Goal: Task Accomplishment & Management: Manage account settings

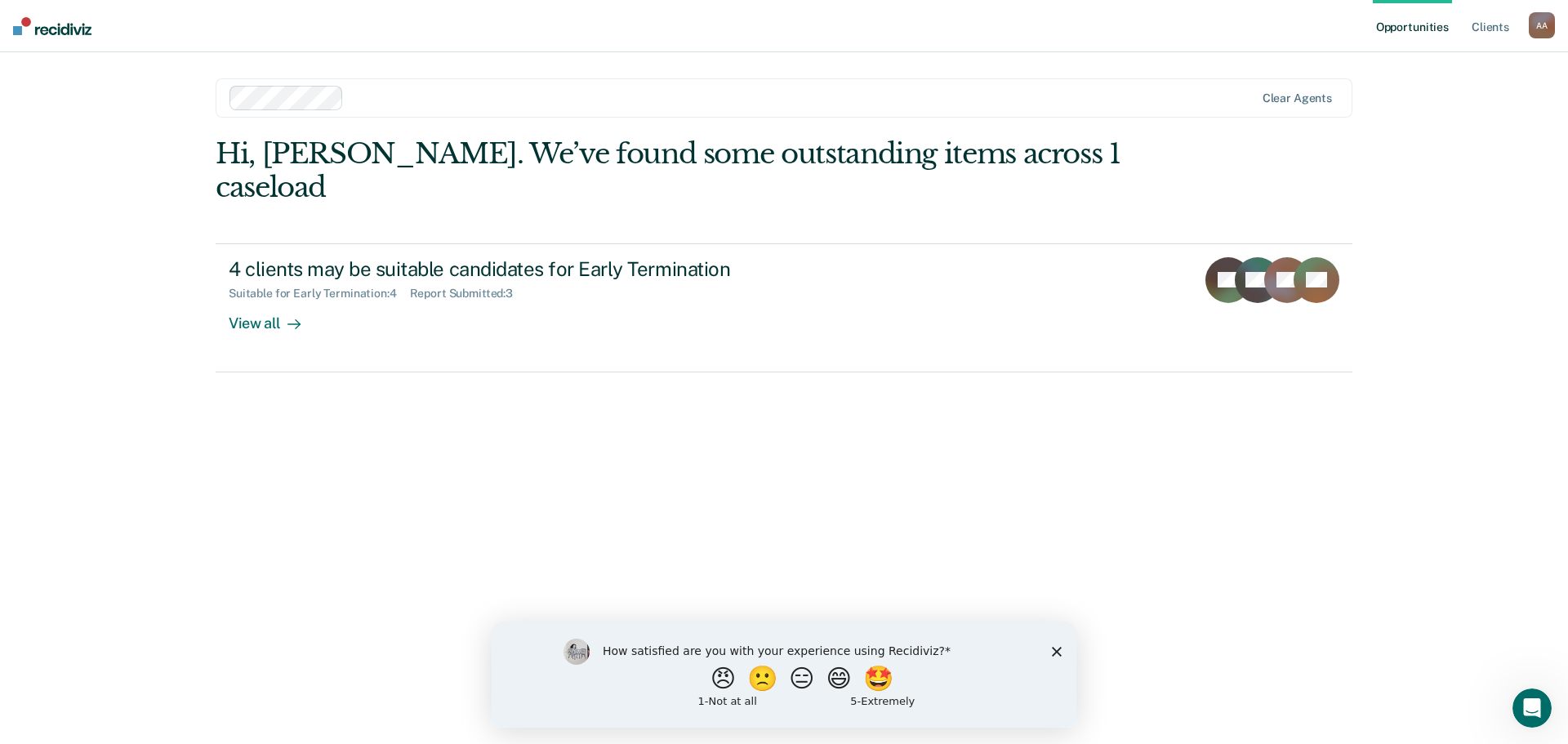
click at [1058, 651] on polygon "Close survey" at bounding box center [1056, 650] width 10 height 10
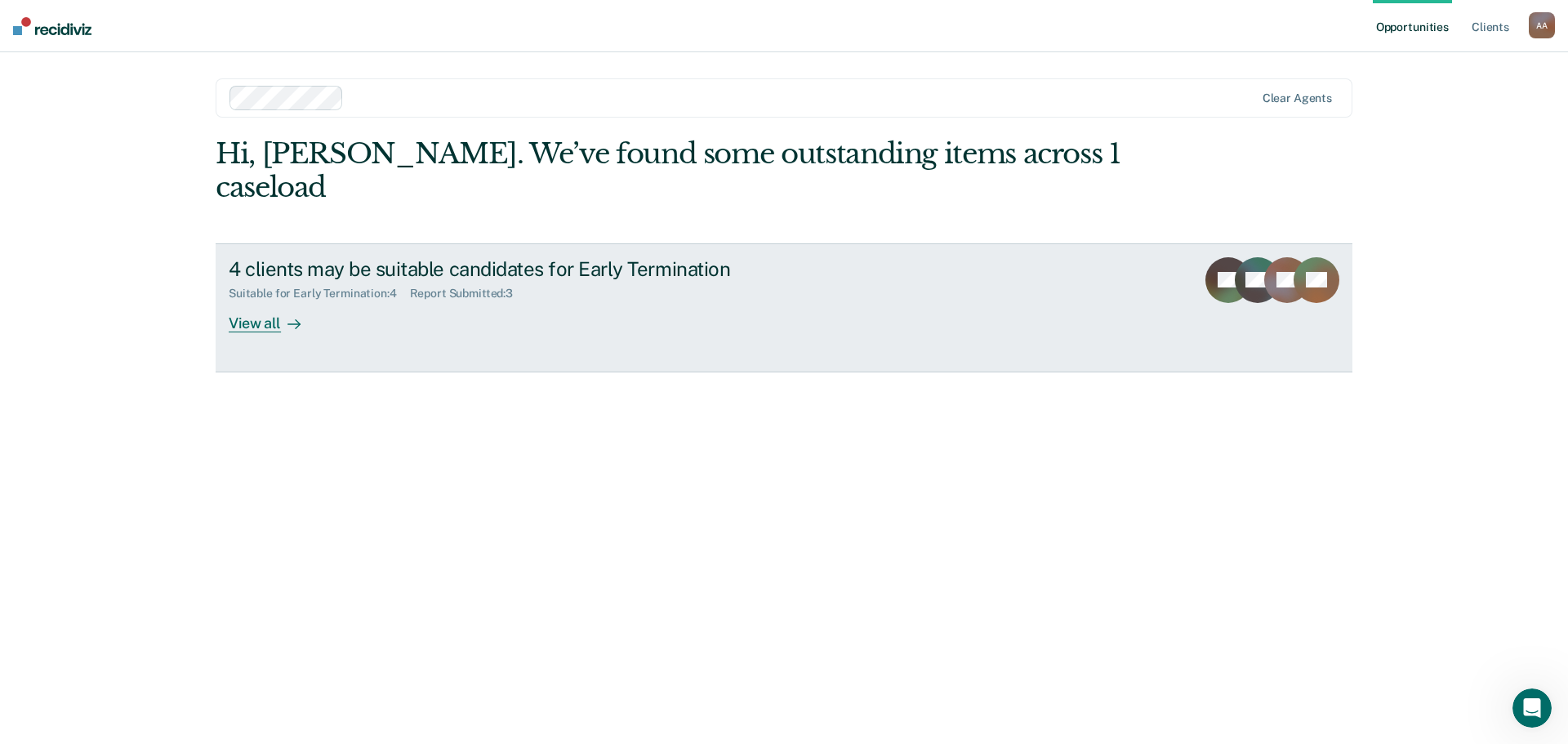
click at [246, 301] on div "View all" at bounding box center [274, 316] width 91 height 32
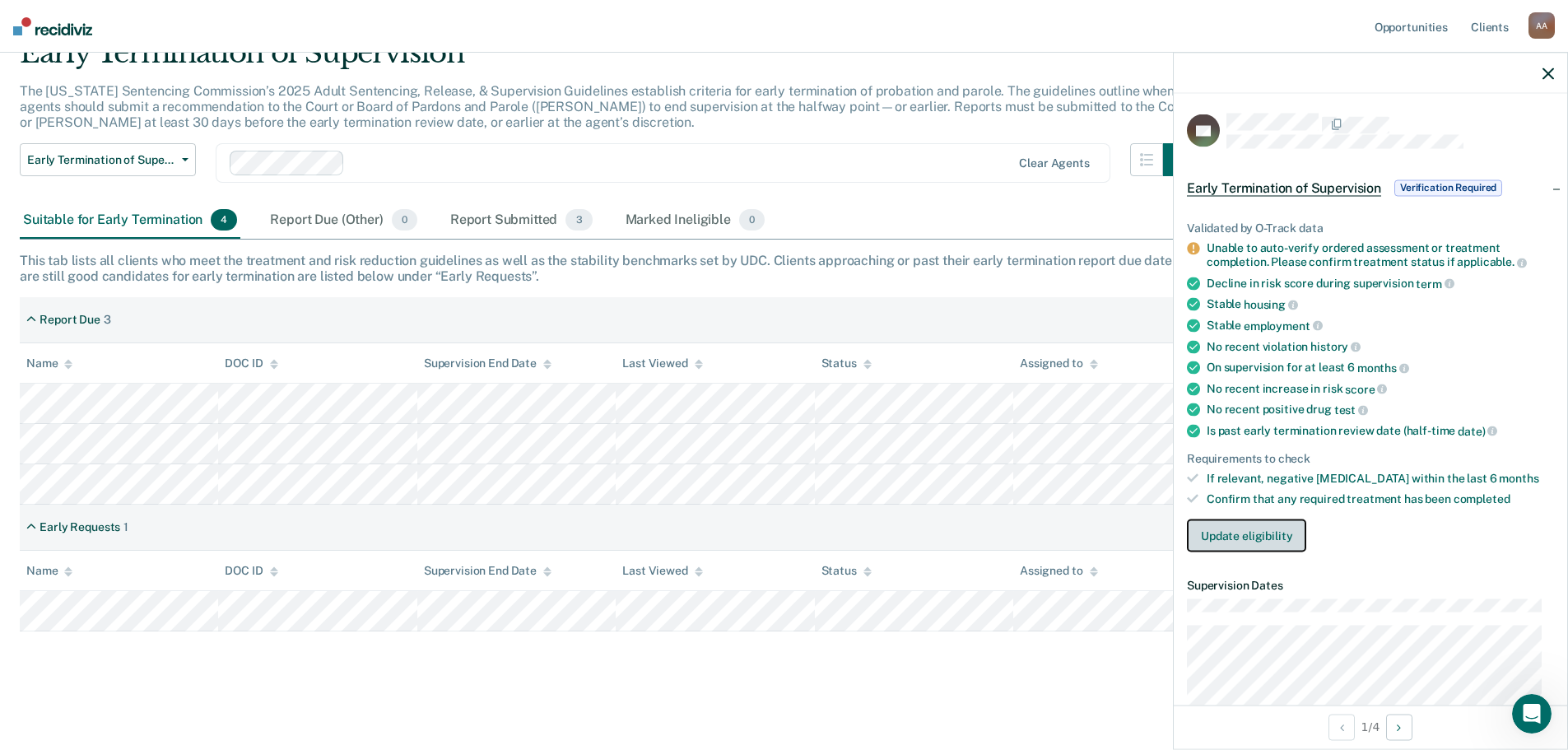
click at [1255, 531] on button "Update eligibility" at bounding box center [1246, 534] width 119 height 33
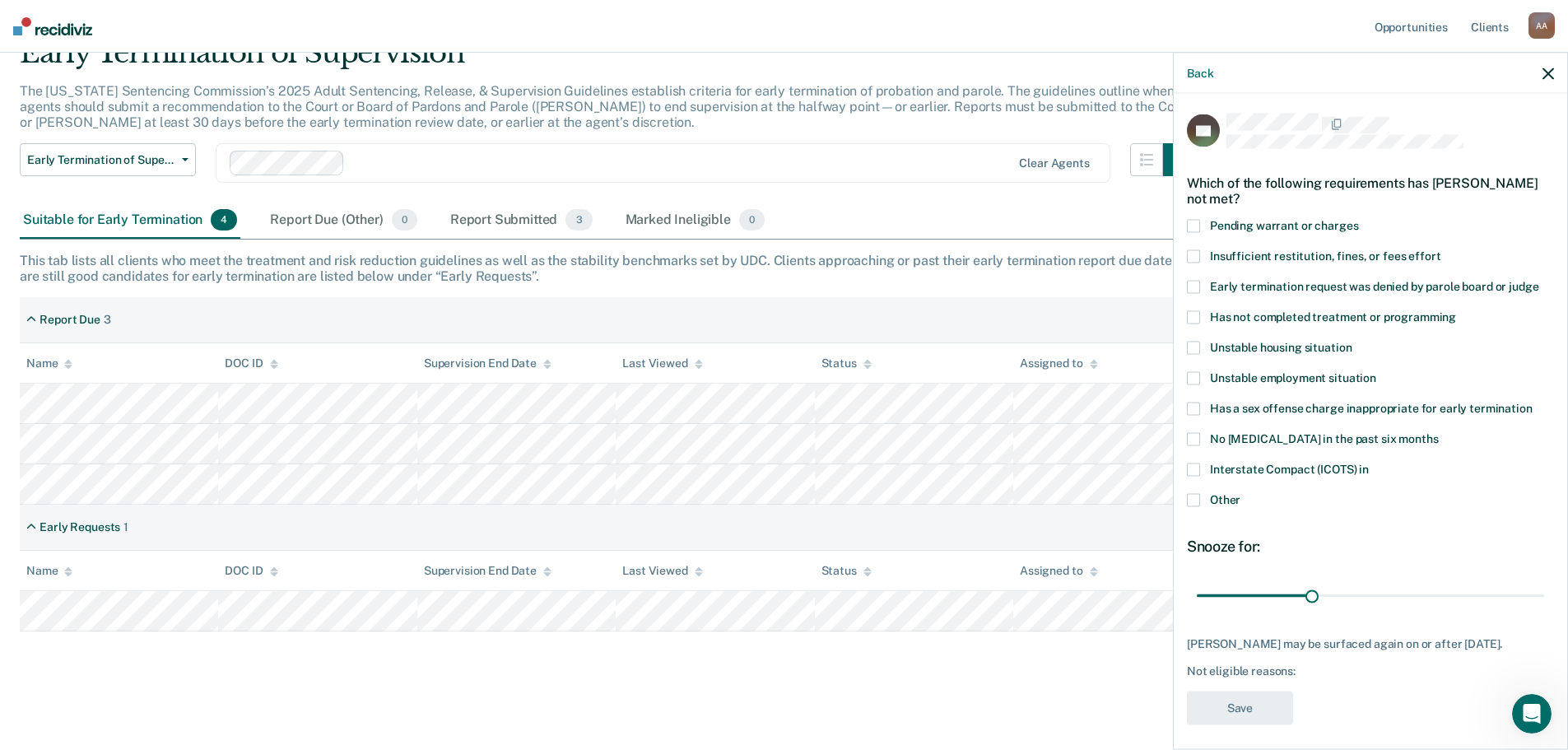
click at [1197, 312] on span at bounding box center [1193, 316] width 13 height 13
click at [1456, 310] on input "Has not completed treatment or programming" at bounding box center [1456, 310] width 0 height 0
click at [1263, 703] on button "Save" at bounding box center [1239, 708] width 106 height 34
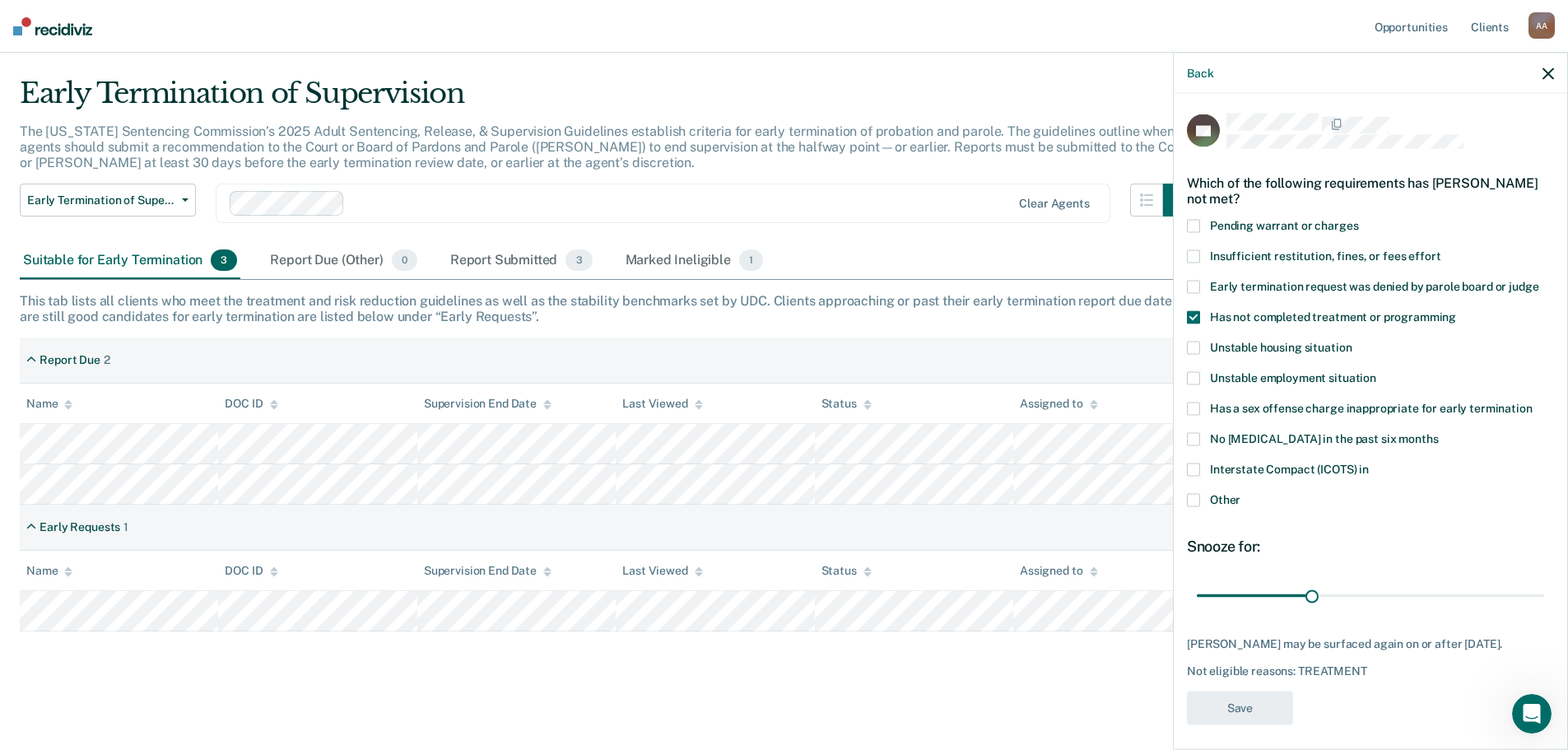
scroll to position [37, 0]
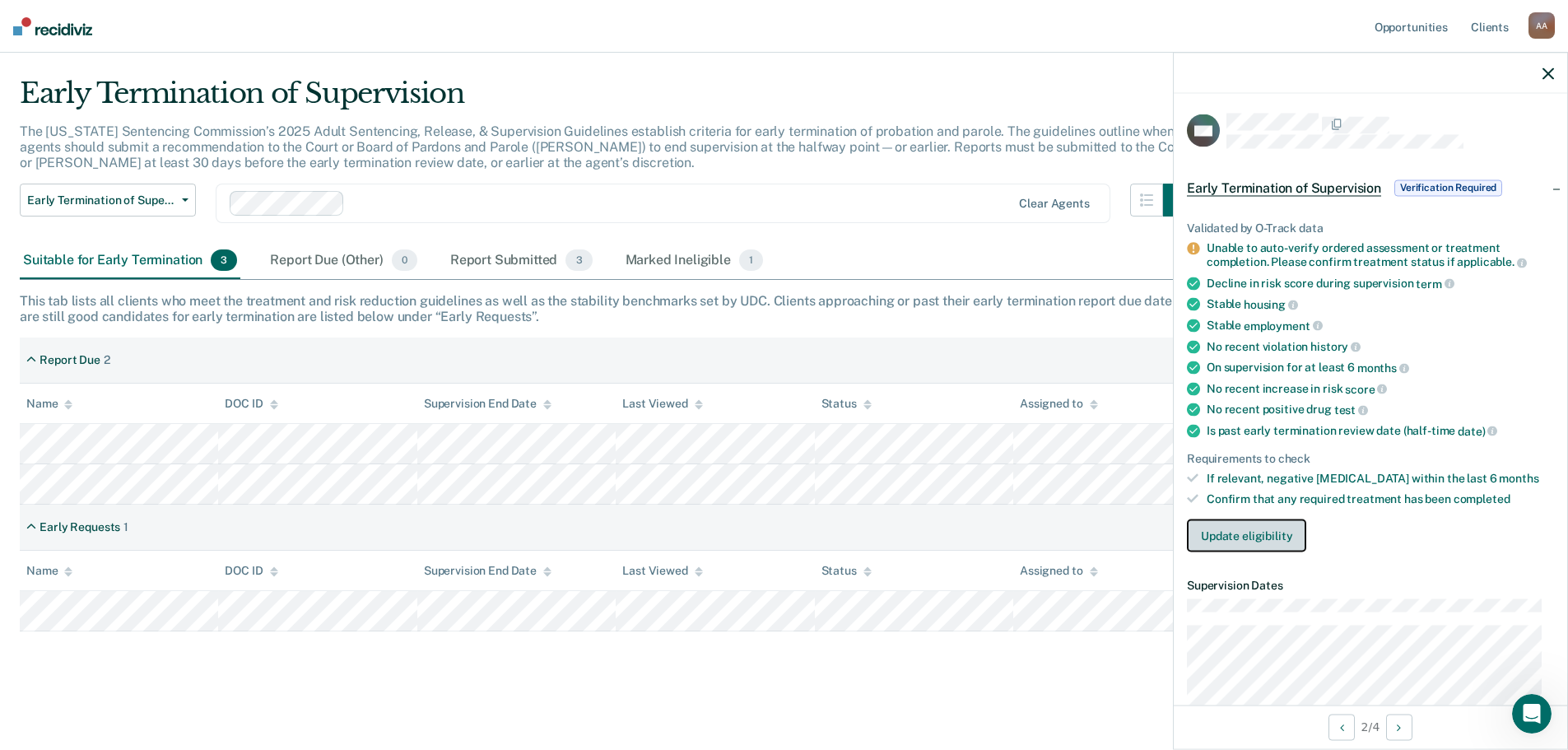
click at [1276, 530] on button "Update eligibility" at bounding box center [1246, 534] width 119 height 33
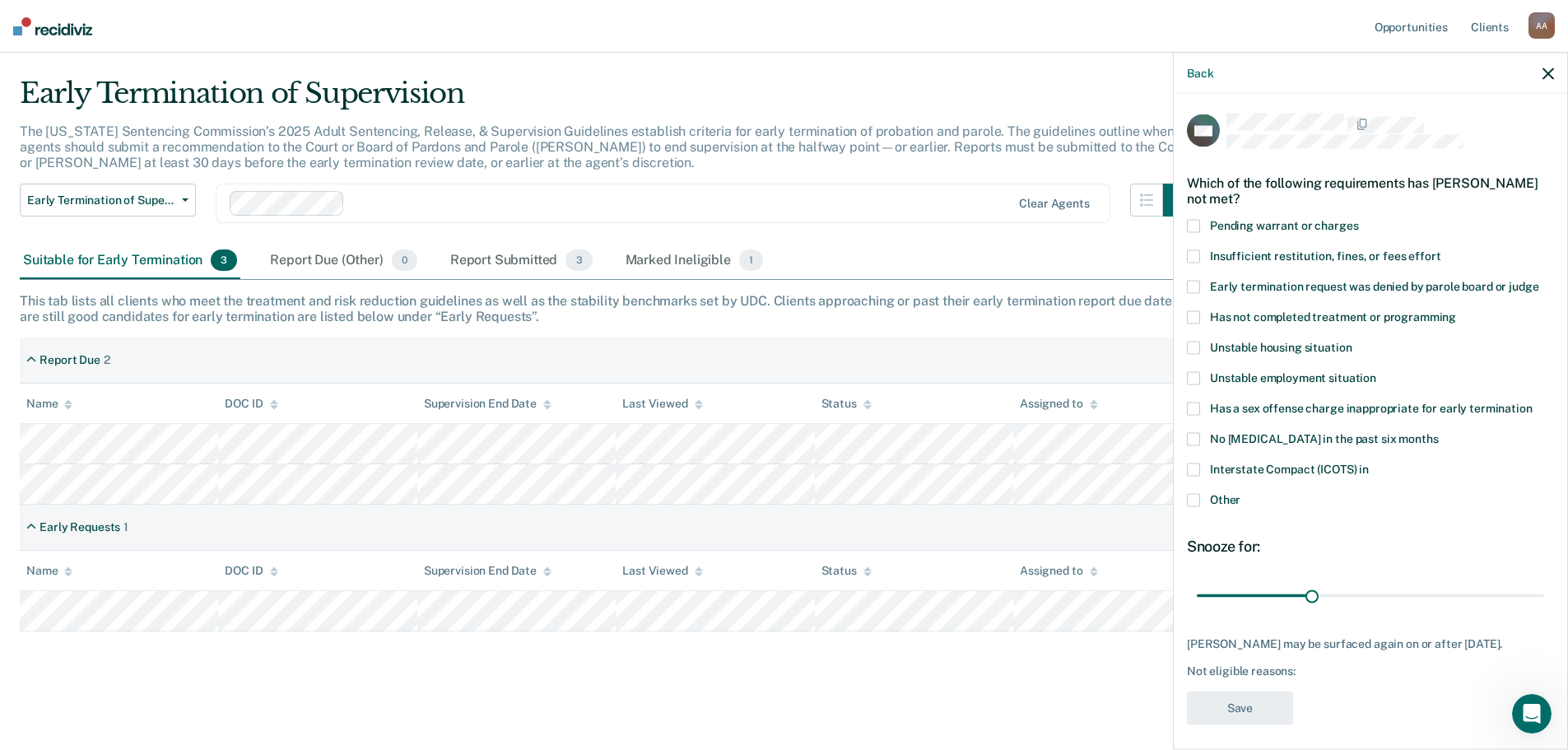
click at [1193, 315] on span at bounding box center [1193, 316] width 13 height 13
click at [1456, 310] on input "Has not completed treatment or programming" at bounding box center [1456, 310] width 0 height 0
click at [1247, 715] on button "Save" at bounding box center [1239, 708] width 106 height 34
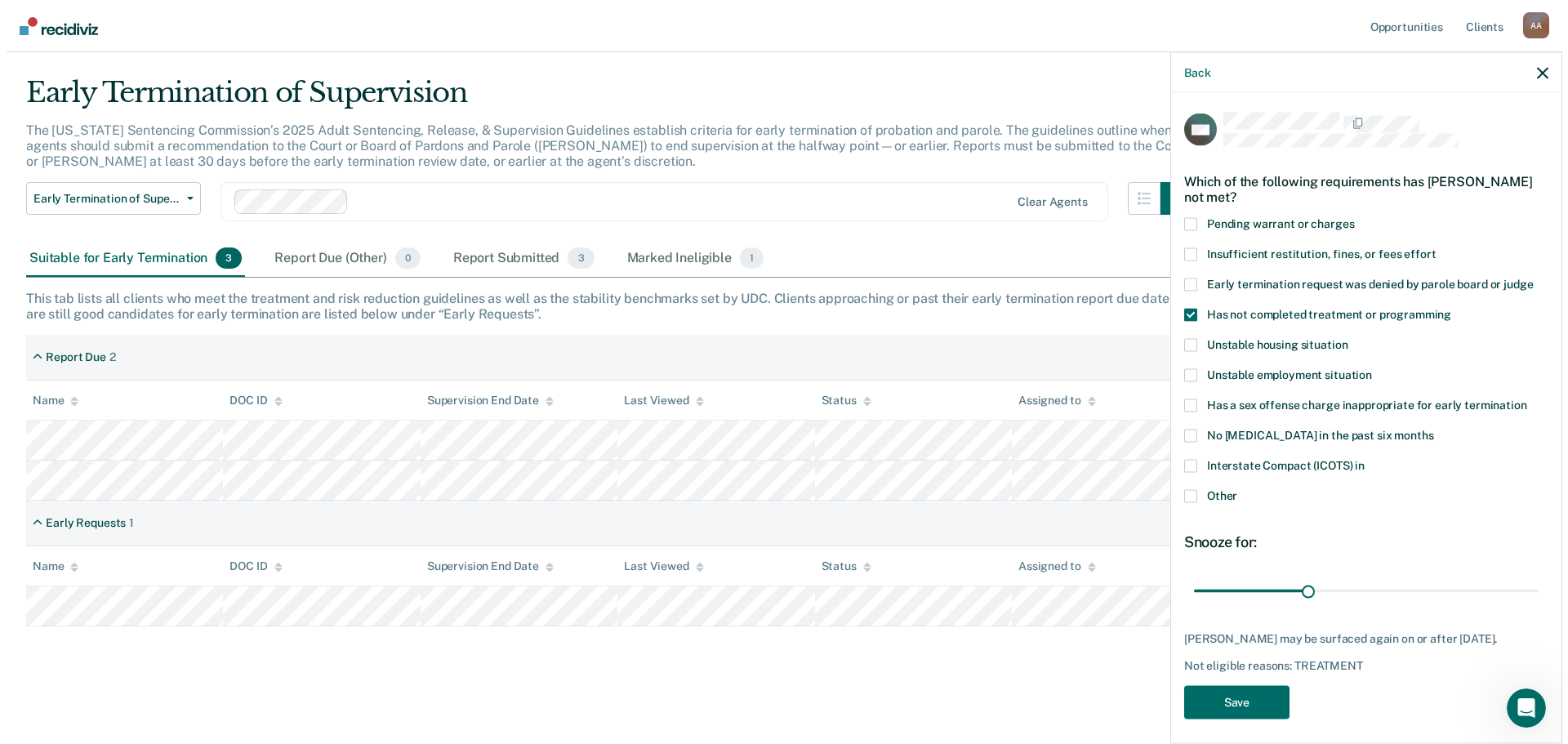
scroll to position [0, 0]
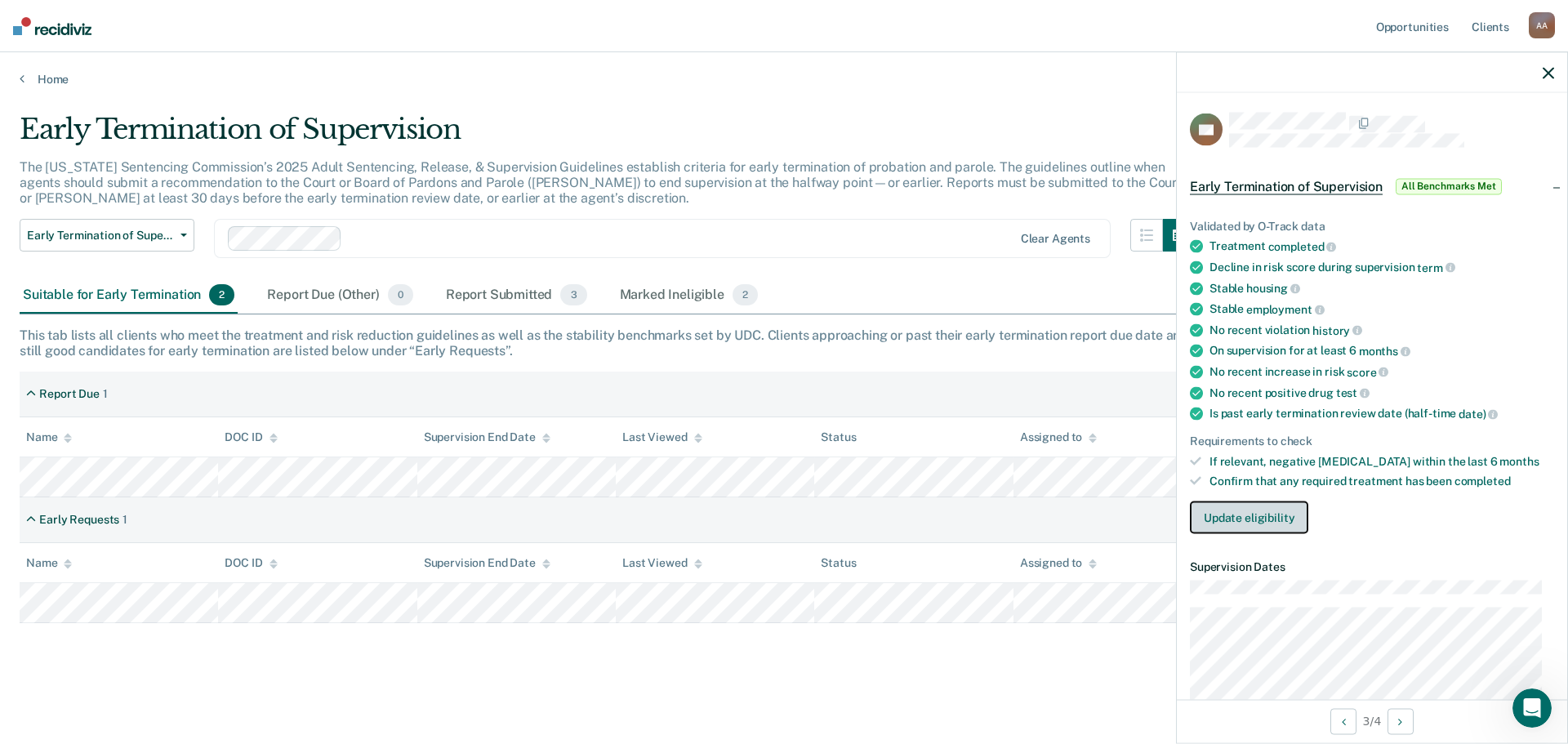
click at [1255, 509] on button "Update eligibility" at bounding box center [1248, 517] width 118 height 32
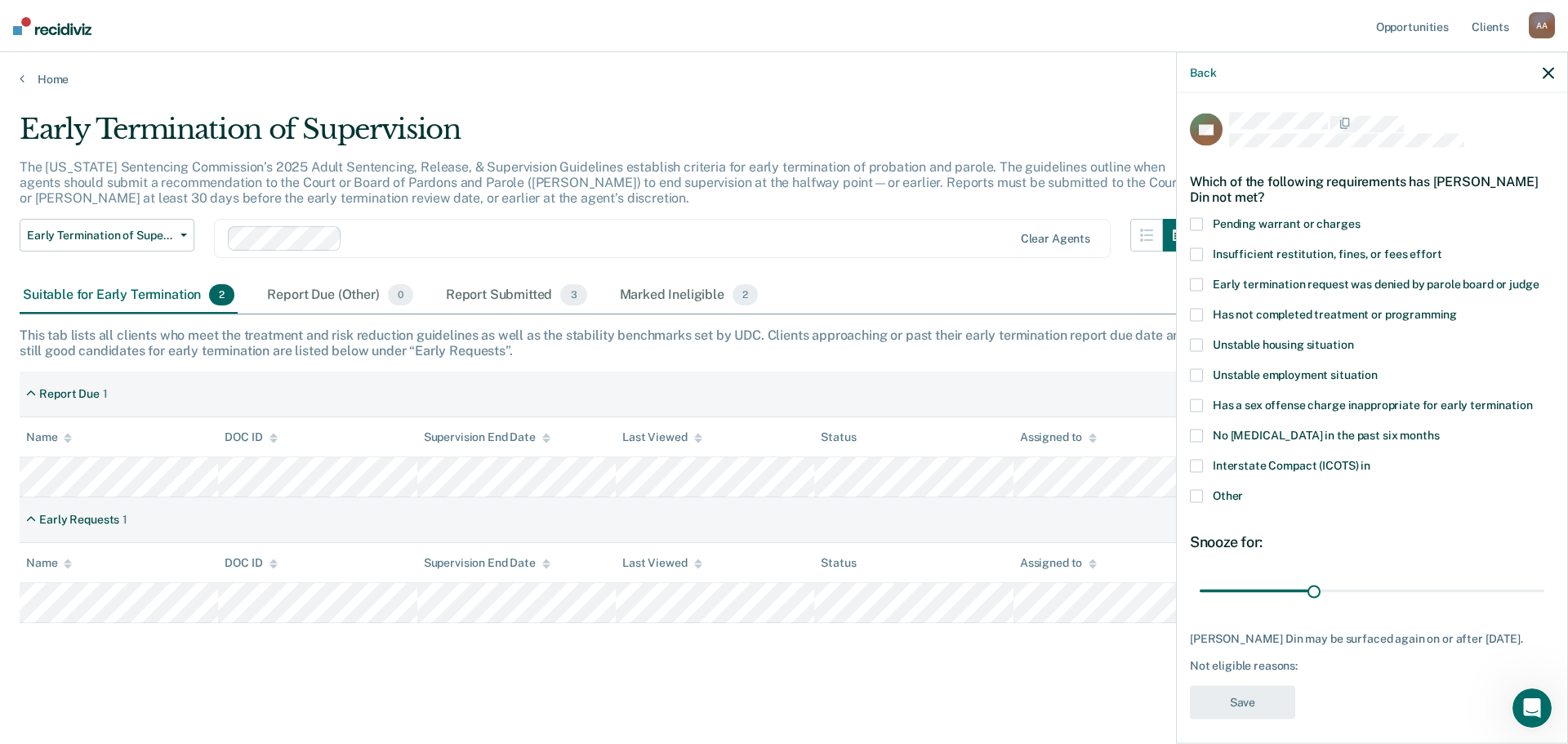
click at [1194, 252] on span at bounding box center [1196, 253] width 13 height 13
click at [1441, 247] on input "Insufficient restitution, fines, or fees effort" at bounding box center [1441, 247] width 0 height 0
click at [1247, 704] on button "Save" at bounding box center [1242, 702] width 105 height 33
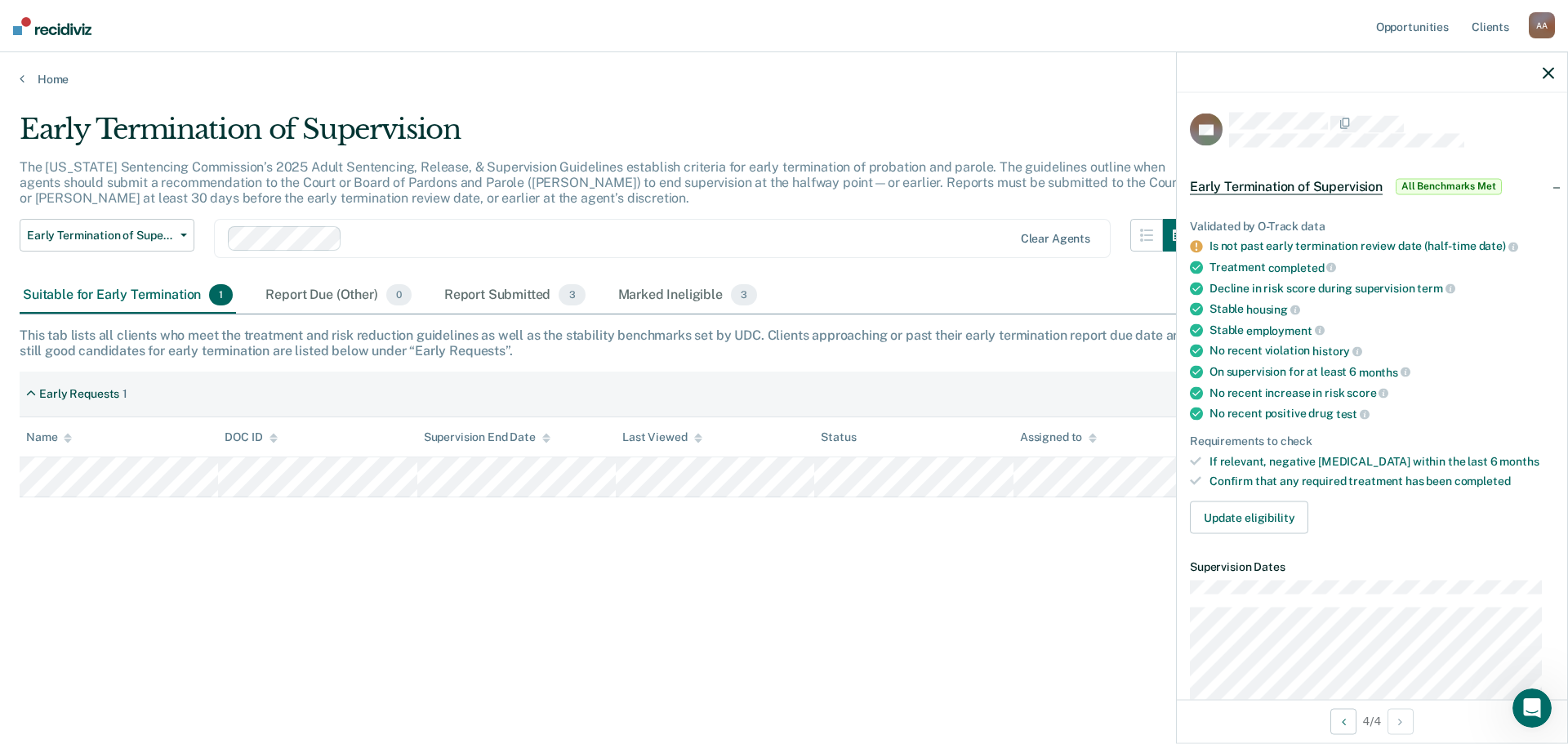
click at [1004, 529] on div "Early Termination of Supervision The [US_STATE] Sentencing Commission’s 2025 Ad…" at bounding box center [784, 367] width 1529 height 508
click at [889, 538] on div "Early Termination of Supervision The [US_STATE] Sentencing Commission’s 2025 Ad…" at bounding box center [784, 367] width 1529 height 508
click at [1234, 515] on button "Update eligibility" at bounding box center [1248, 517] width 118 height 32
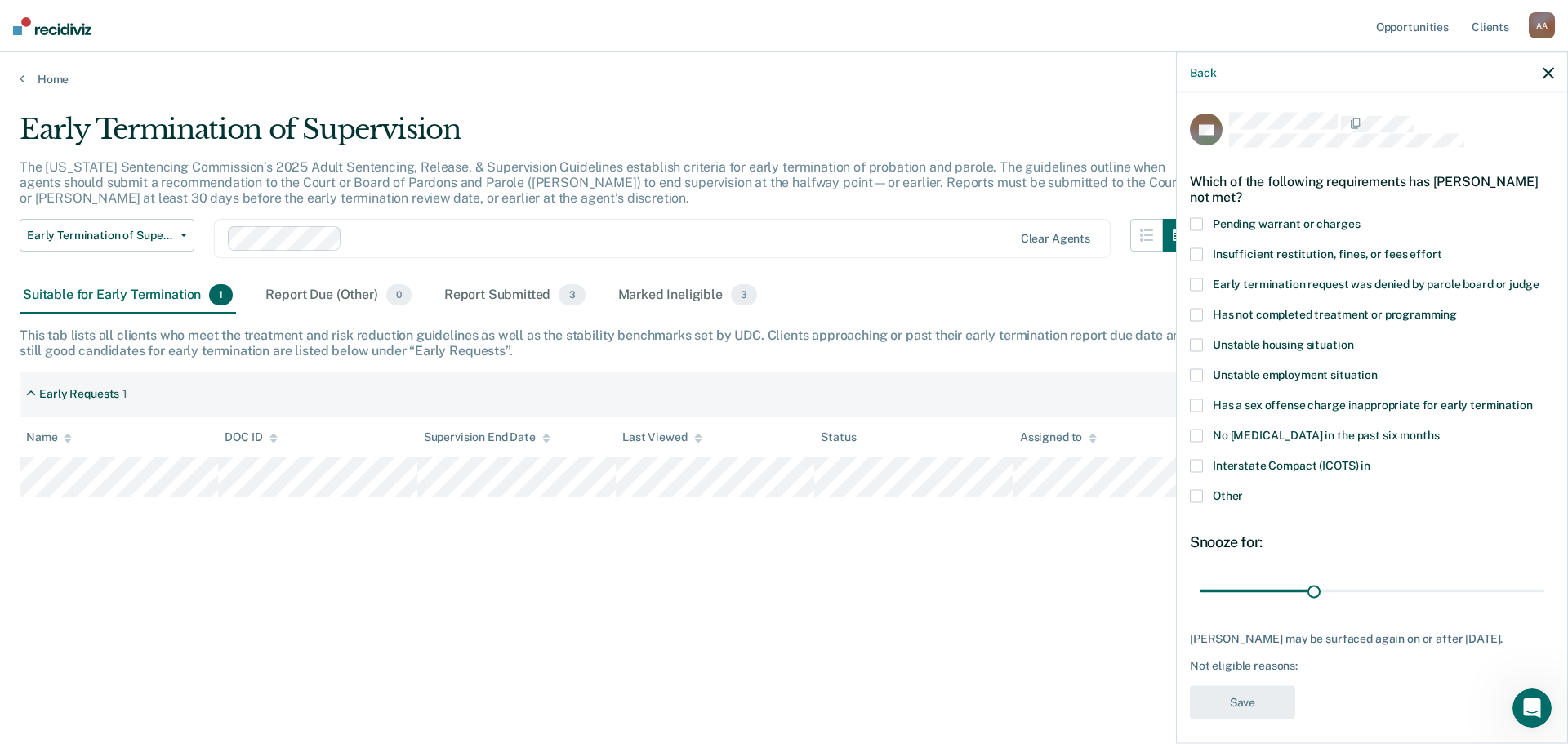
click at [1014, 592] on div "Early Termination of Supervision The [US_STATE] Sentencing Commission’s 2025 Ad…" at bounding box center [784, 367] width 1529 height 508
drag, startPoint x: 1316, startPoint y: 588, endPoint x: 1273, endPoint y: 597, distance: 43.9
type input "20"
click at [1273, 597] on input "range" at bounding box center [1372, 591] width 344 height 29
click at [1198, 497] on span at bounding box center [1196, 495] width 13 height 13
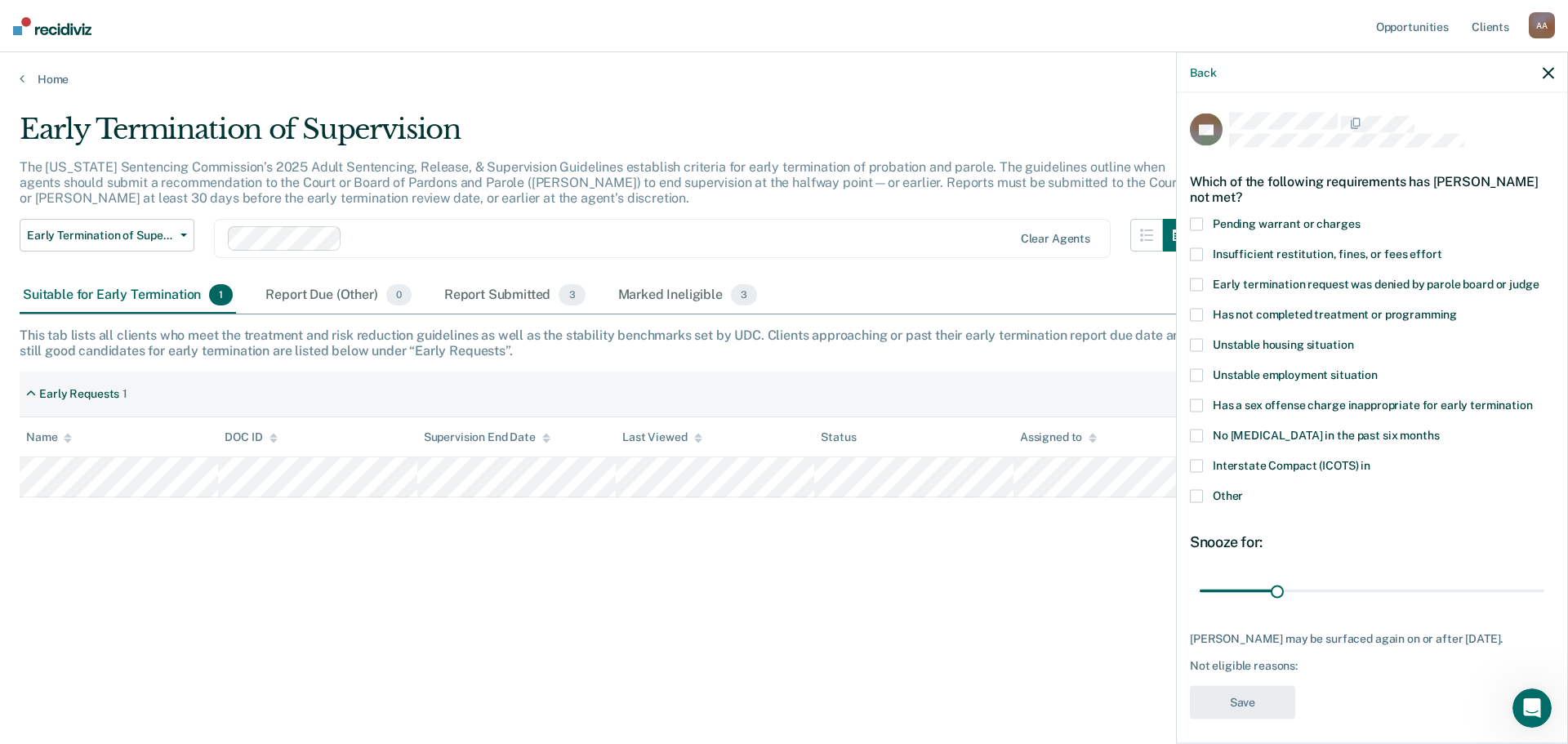
click at [1243, 489] on input "Other" at bounding box center [1243, 489] width 0 height 0
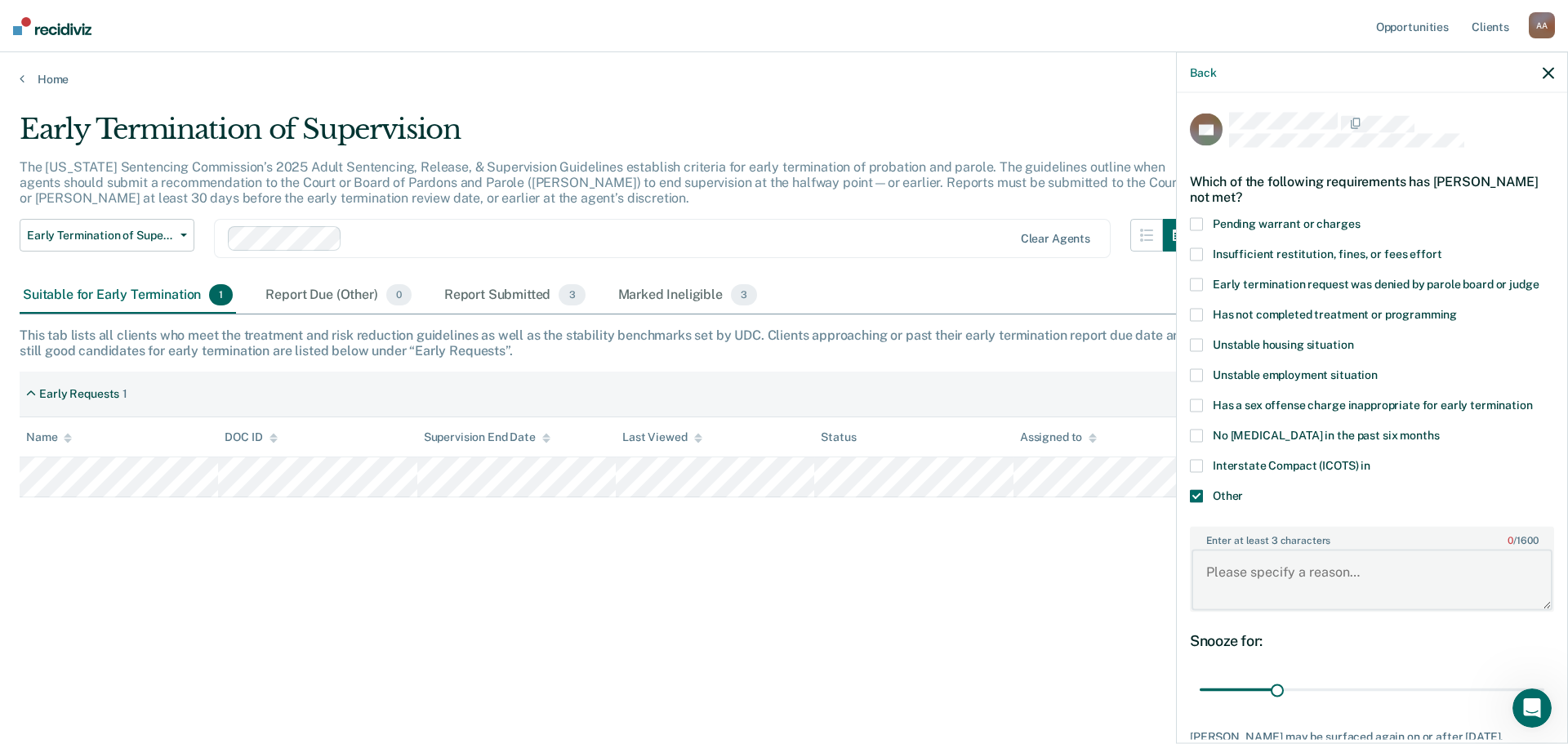
click at [1289, 570] on textarea "Enter at least 3 characters 0 / 1600" at bounding box center [1372, 579] width 361 height 60
type textarea "Not at the halfway mark."
click at [1335, 646] on div "Snooze for:" at bounding box center [1371, 640] width 364 height 18
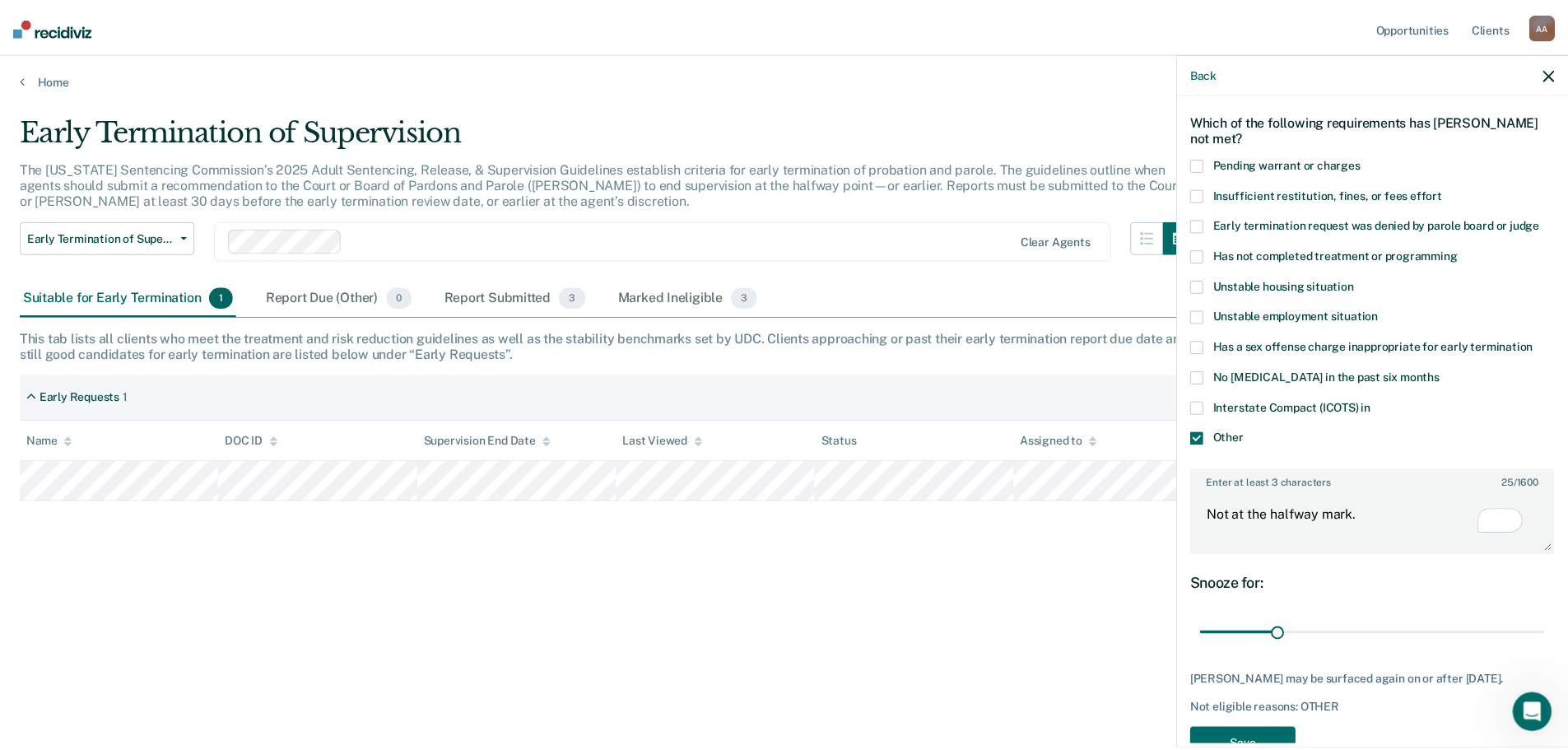
scroll to position [133, 0]
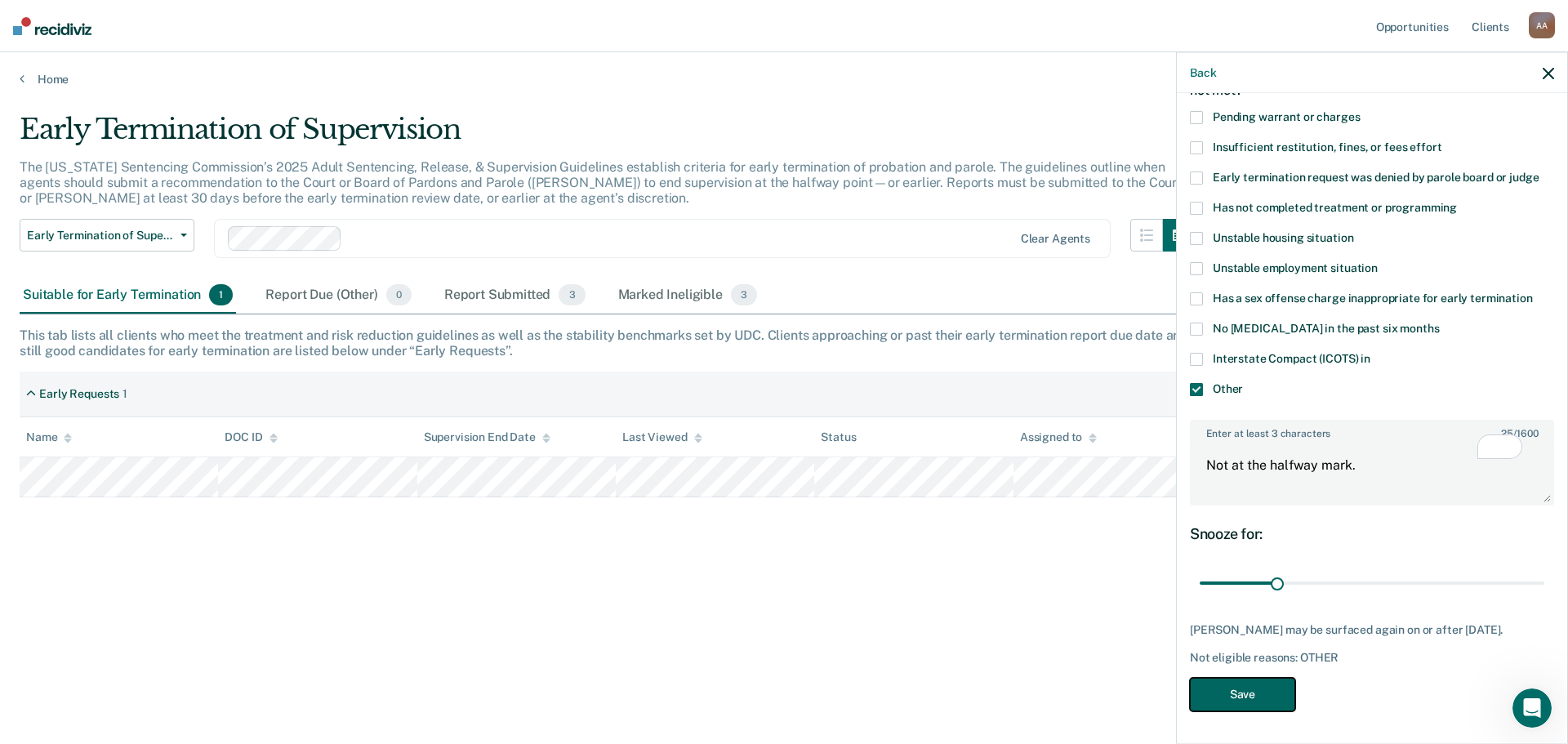
drag, startPoint x: 1263, startPoint y: 680, endPoint x: 1254, endPoint y: 680, distance: 9.0
click at [1259, 680] on button "Save" at bounding box center [1242, 693] width 105 height 33
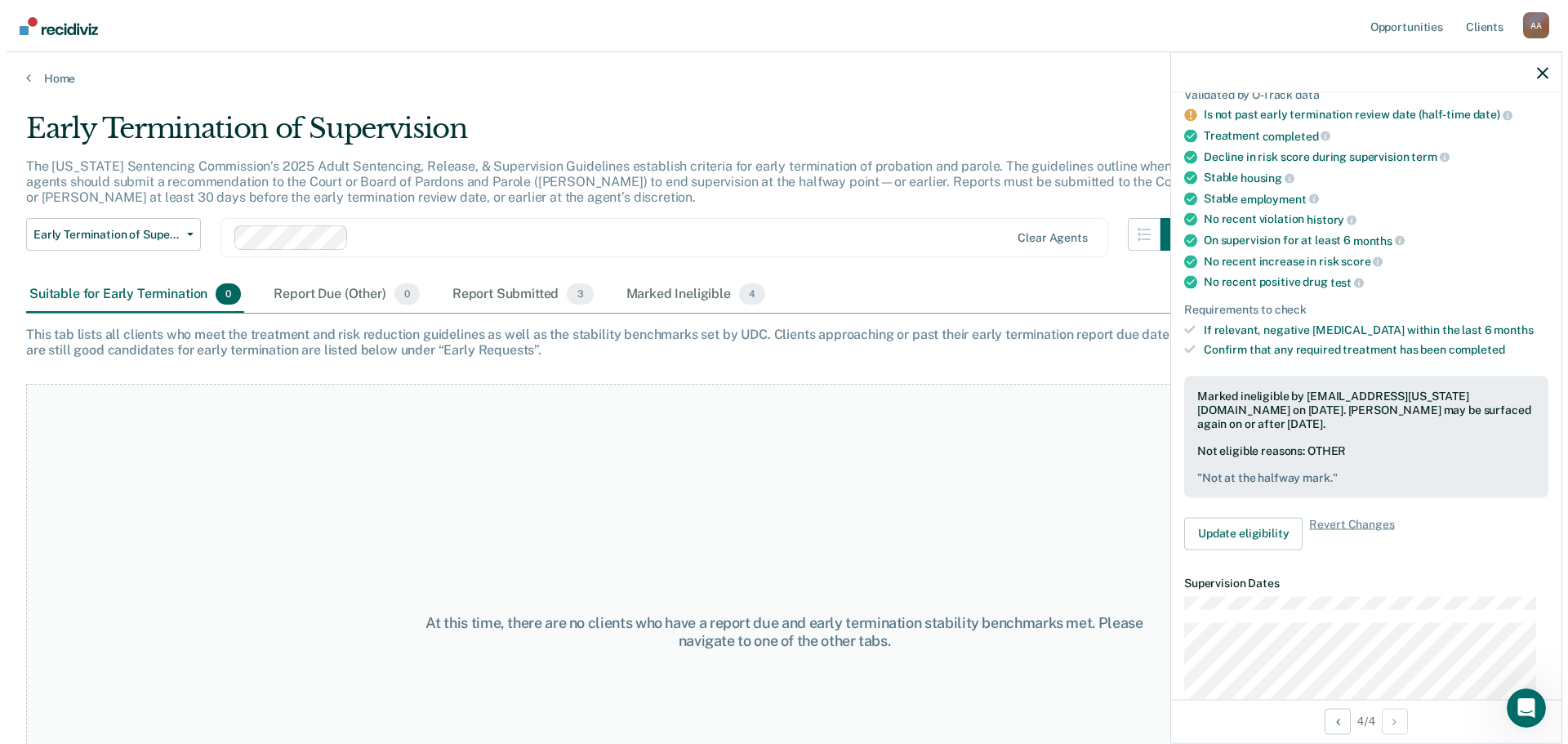
scroll to position [0, 0]
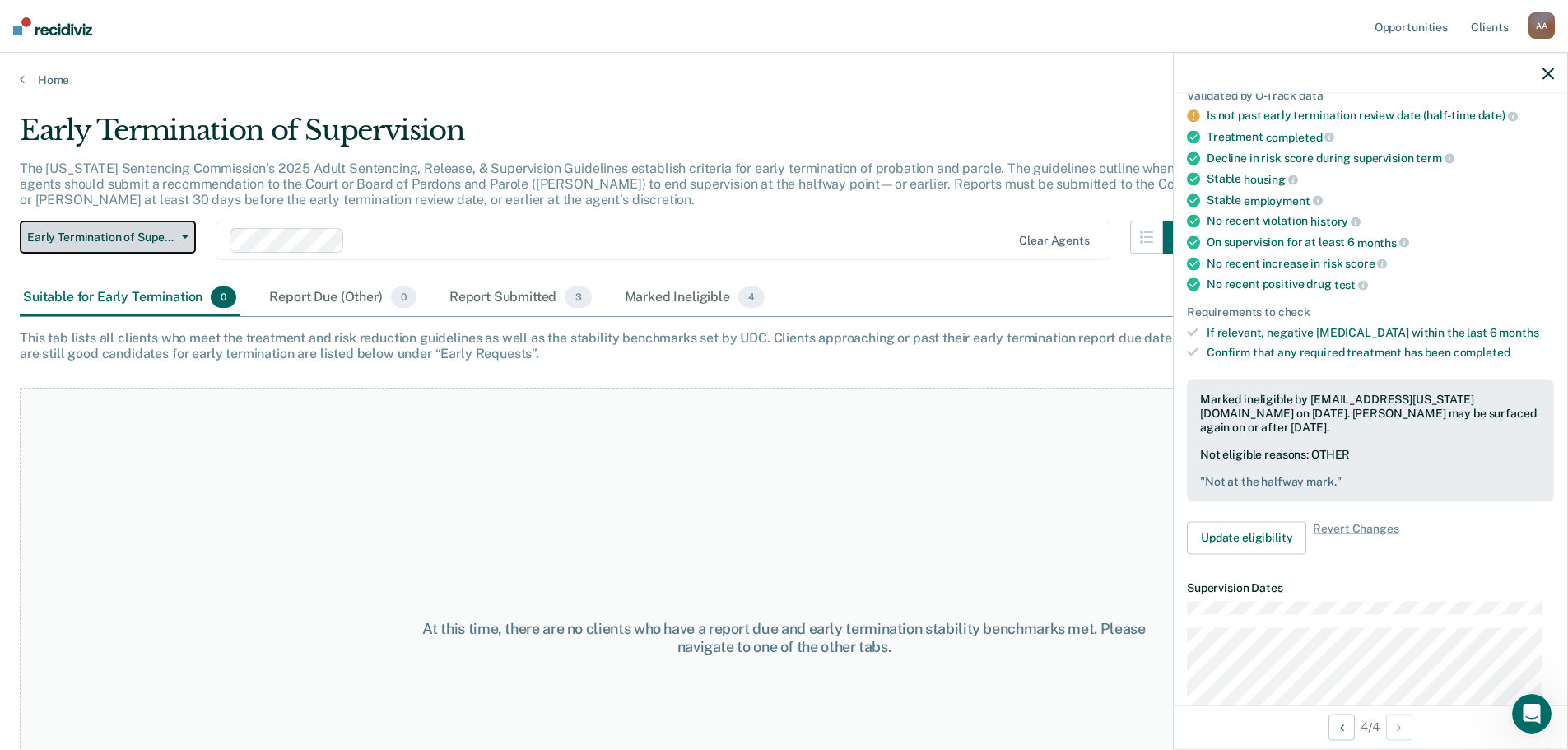
click at [146, 239] on span "Early Termination of Supervision" at bounding box center [102, 238] width 148 height 14
click at [143, 240] on span "Early Termination of Supervision" at bounding box center [102, 238] width 148 height 14
click at [39, 77] on link "Home" at bounding box center [784, 80] width 1528 height 15
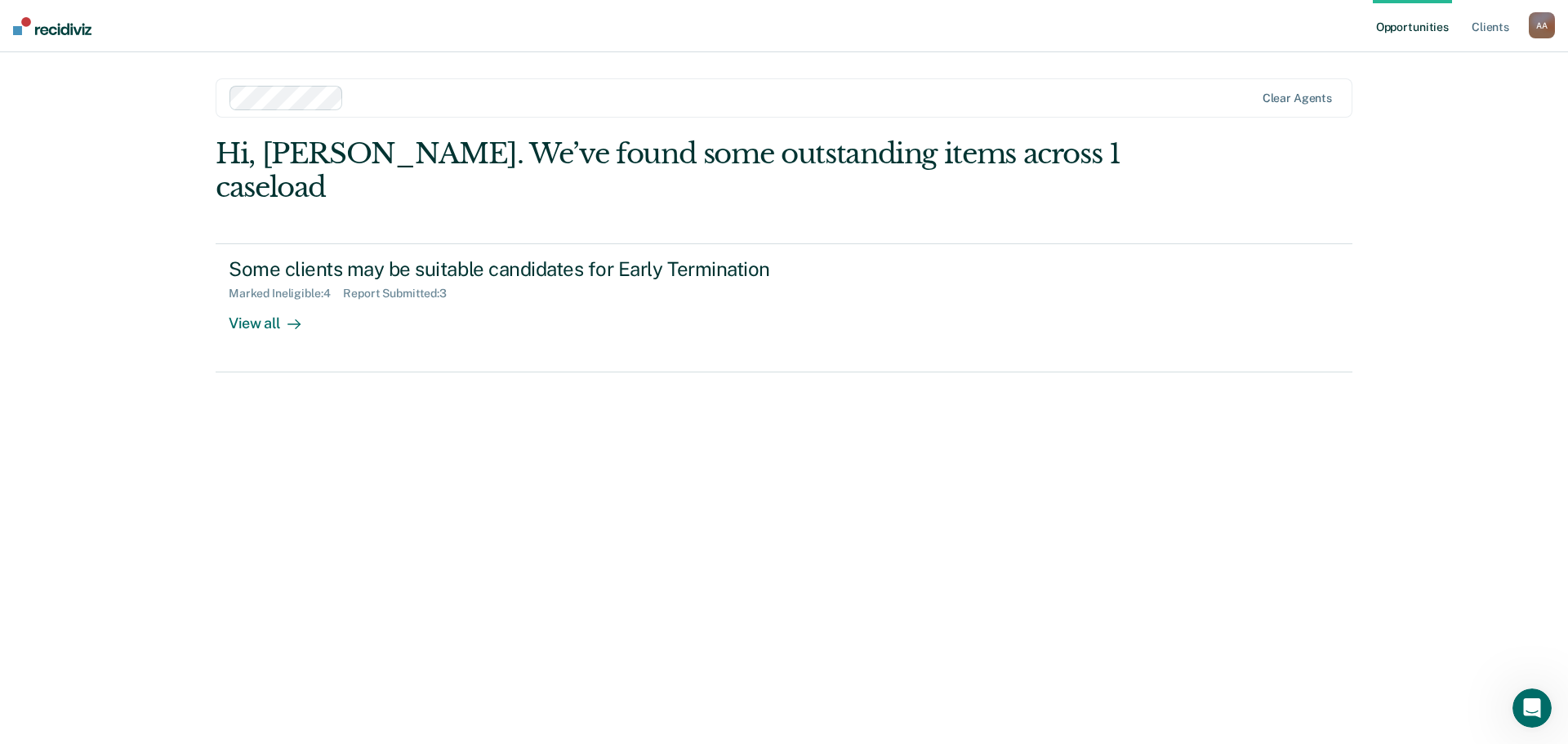
click at [61, 25] on img at bounding box center [52, 26] width 78 height 18
click at [1500, 24] on link "Client s" at bounding box center [1490, 26] width 44 height 53
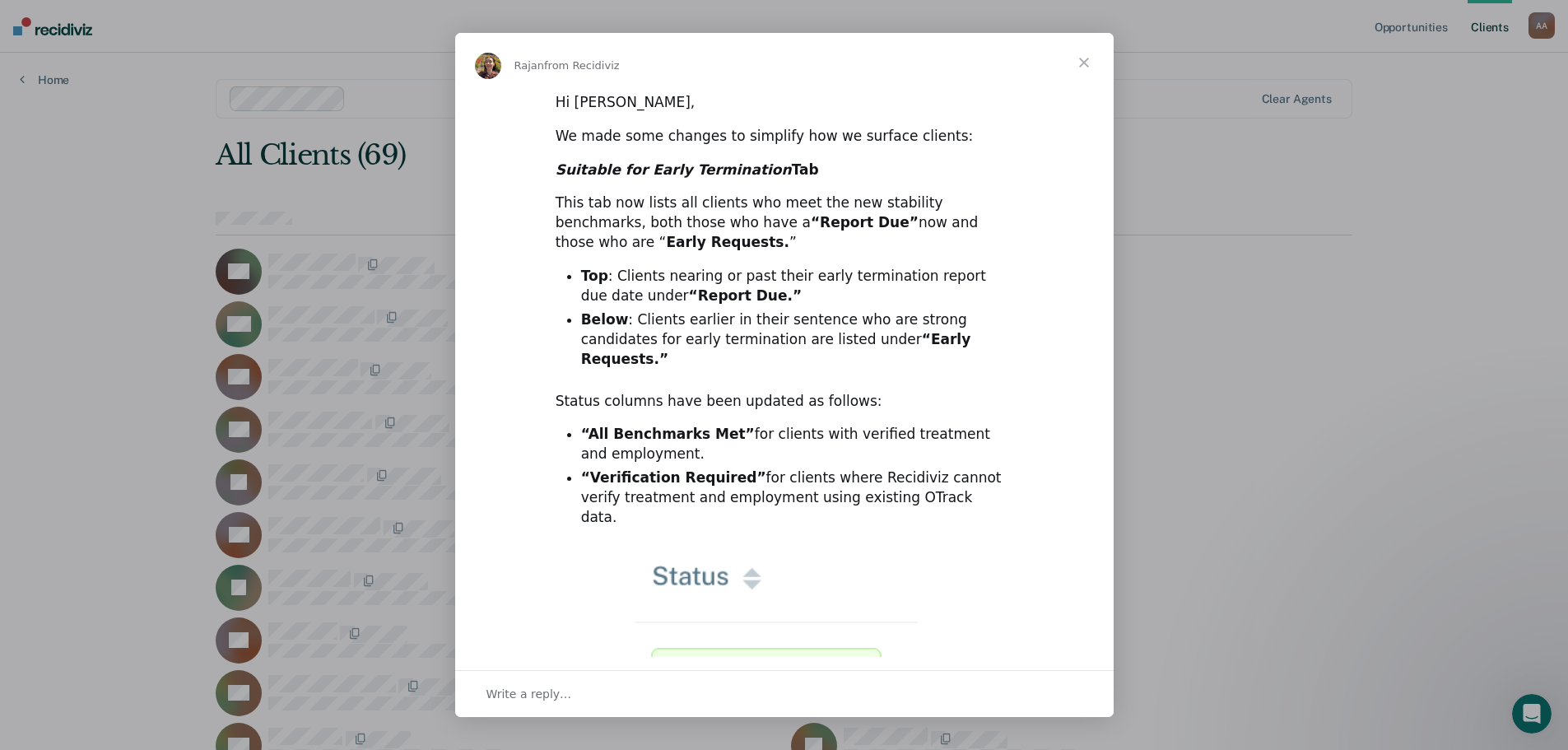
click at [1091, 57] on span "Close" at bounding box center [1083, 62] width 59 height 59
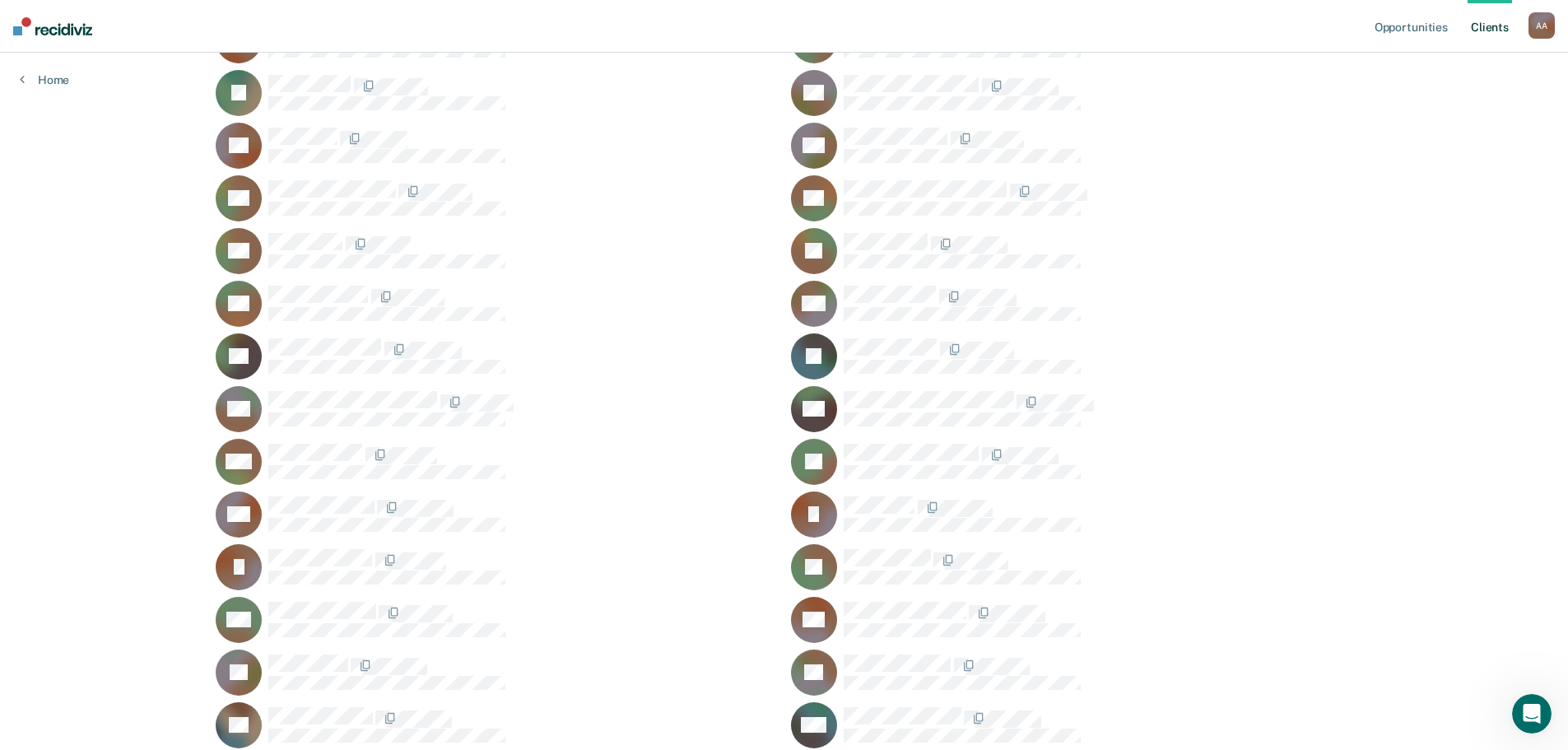
scroll to position [494, 0]
click at [1395, 25] on link "Opportunities" at bounding box center [1411, 27] width 80 height 53
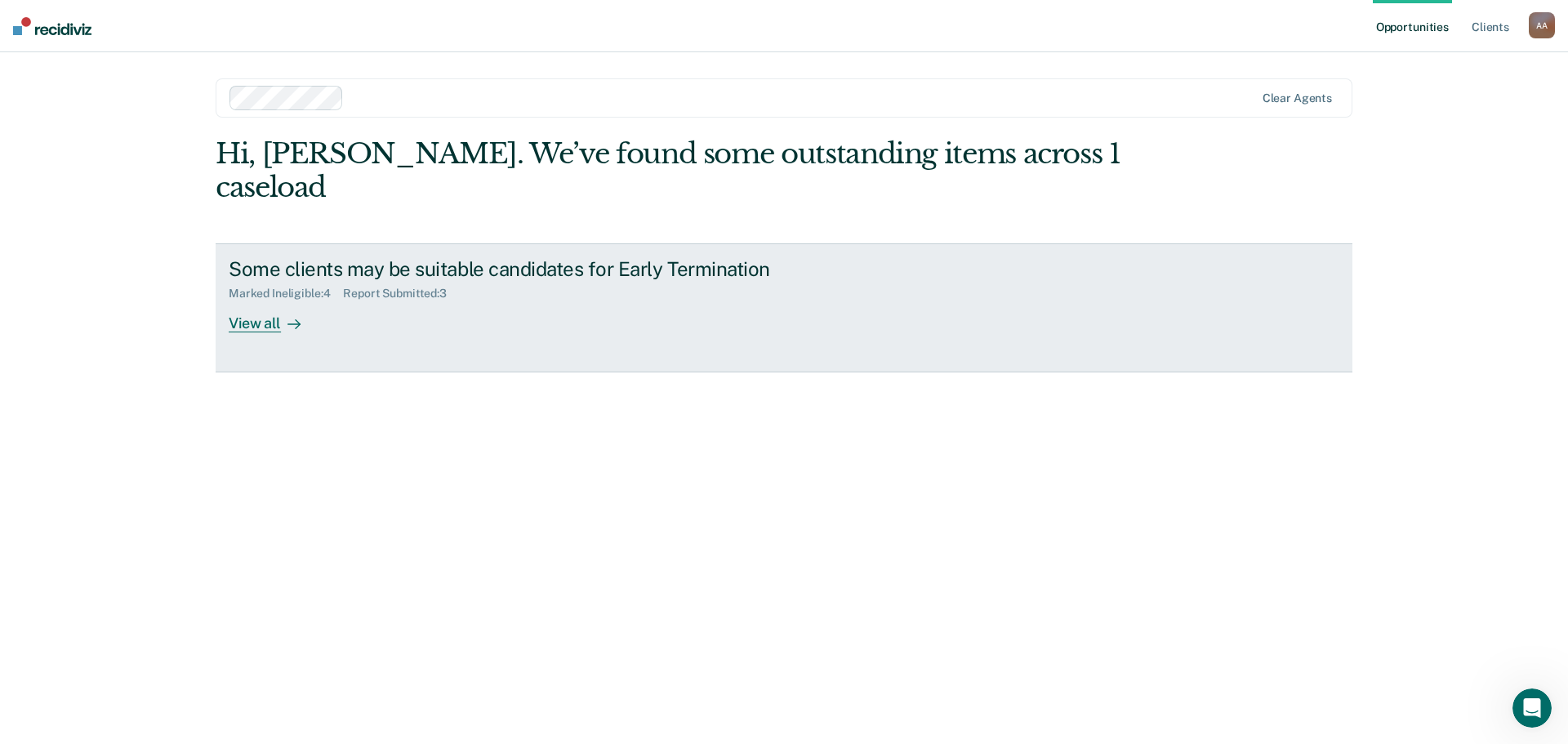
click at [410, 287] on div "Report Submitted : 3" at bounding box center [401, 294] width 117 height 14
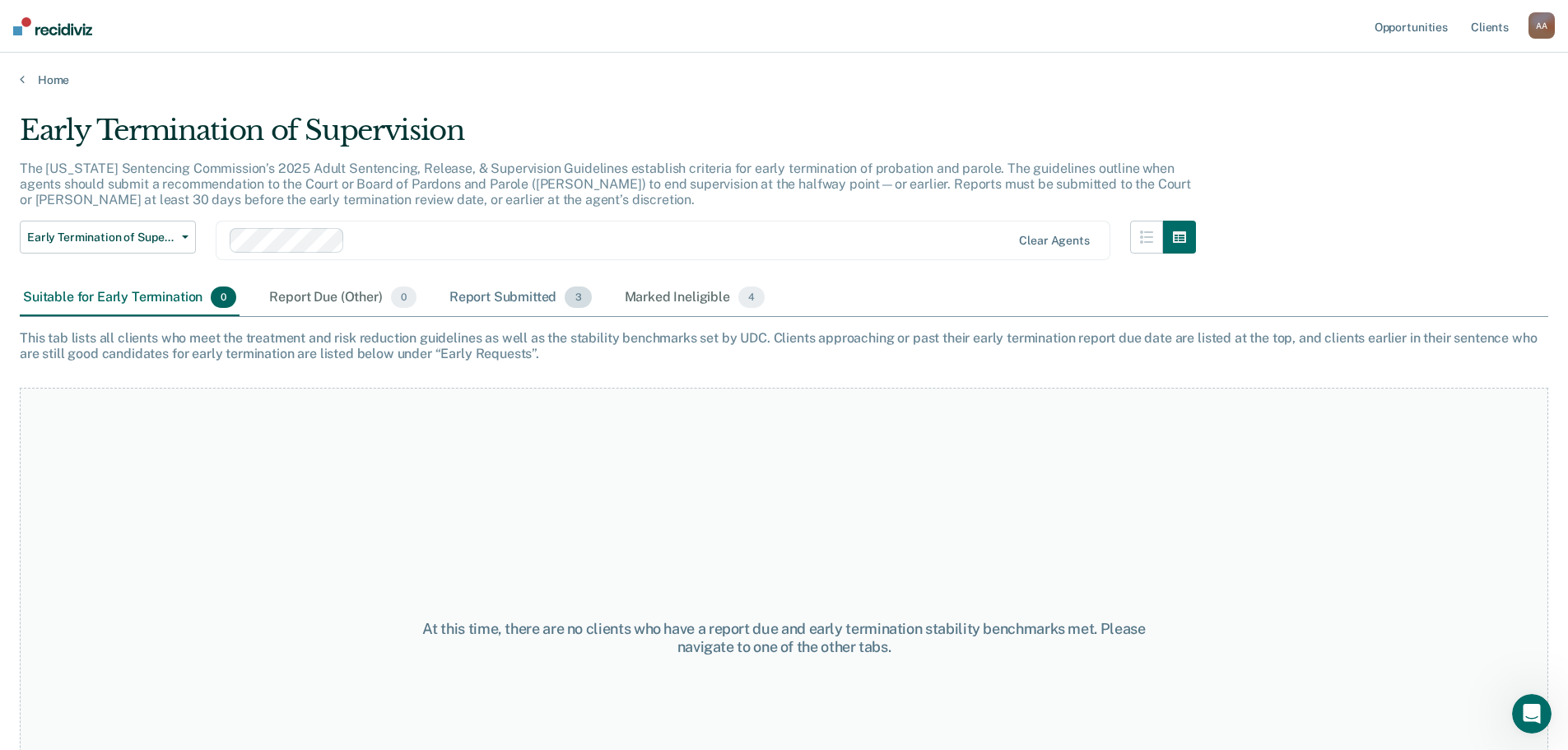
click at [507, 295] on div "Report Submitted 3" at bounding box center [520, 298] width 149 height 36
